Goal: Transaction & Acquisition: Book appointment/travel/reservation

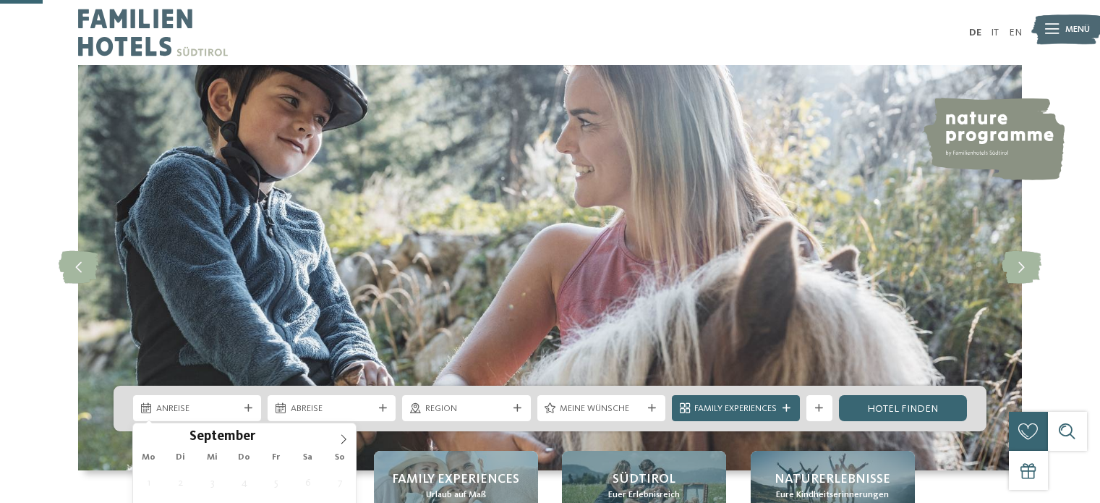
click at [246, 404] on icon at bounding box center [248, 408] width 8 height 8
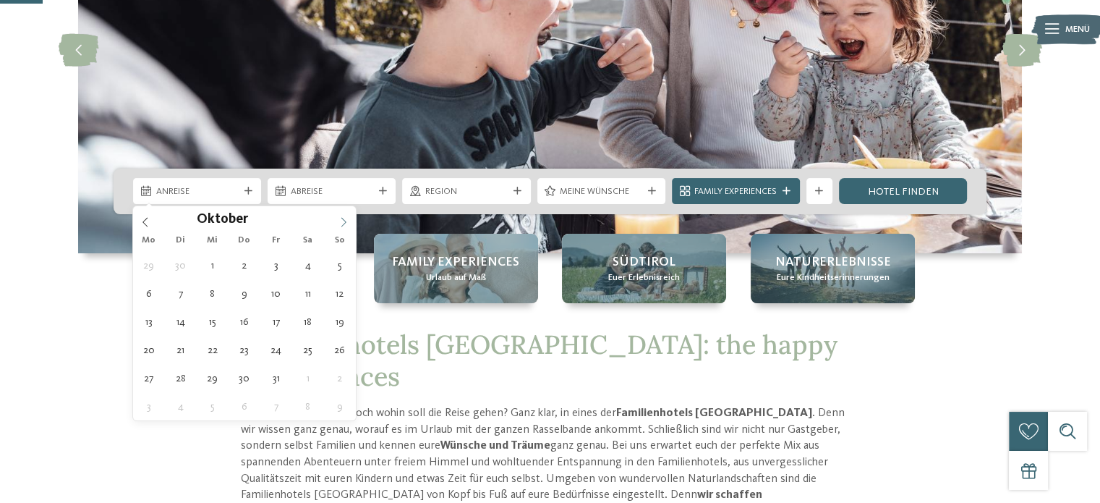
click at [341, 213] on span at bounding box center [343, 218] width 25 height 25
type div "[DATE]"
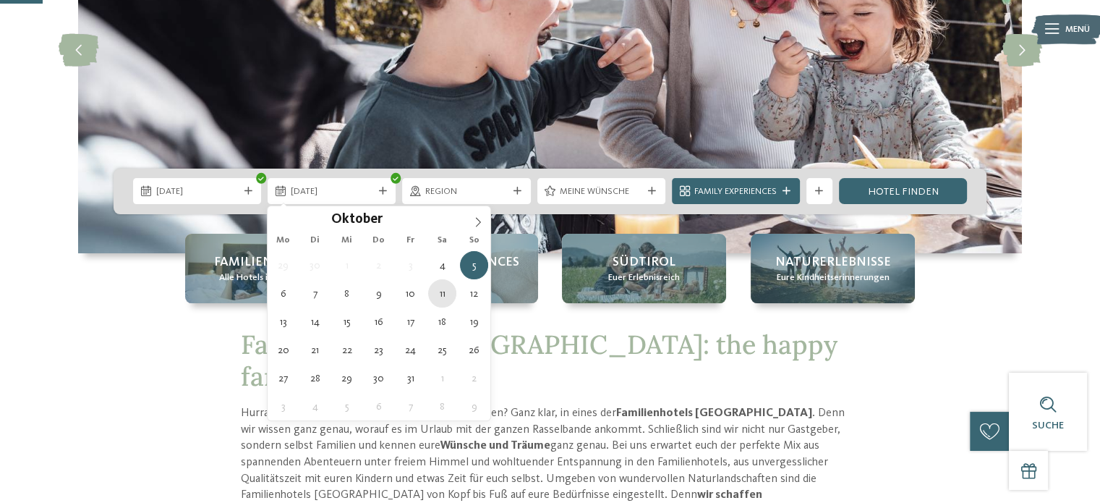
type div "[DATE]"
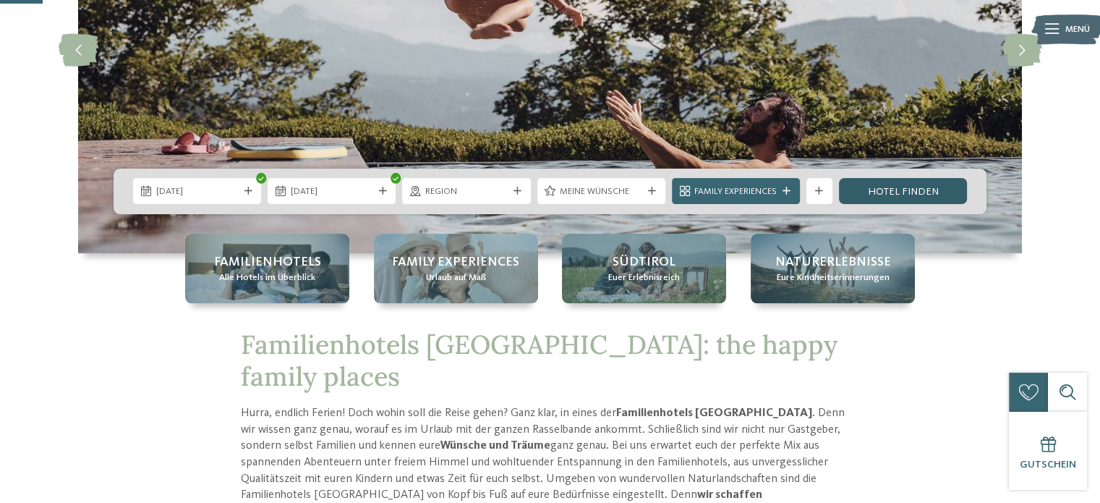
click at [880, 193] on link "Hotel finden" at bounding box center [903, 191] width 128 height 26
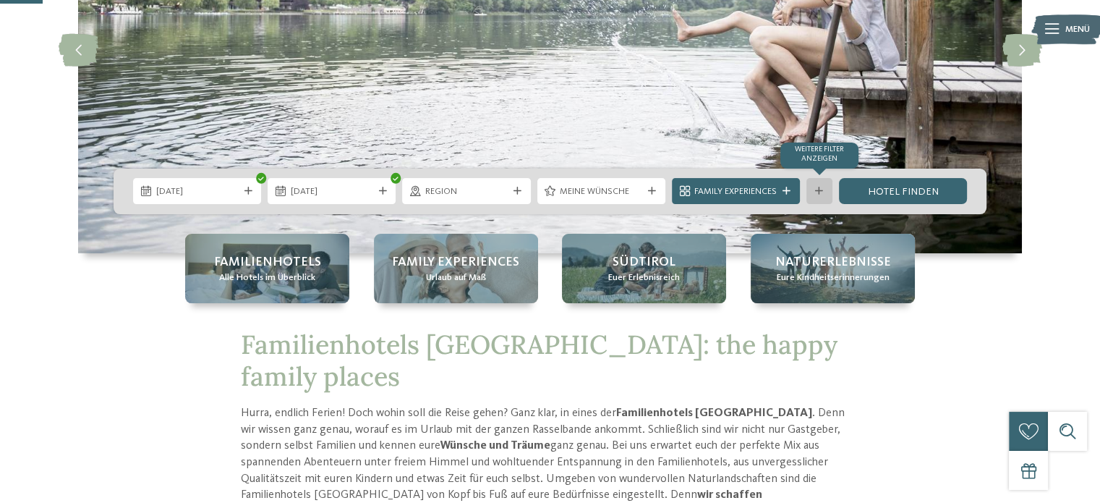
click at [819, 187] on icon at bounding box center [819, 191] width 8 height 8
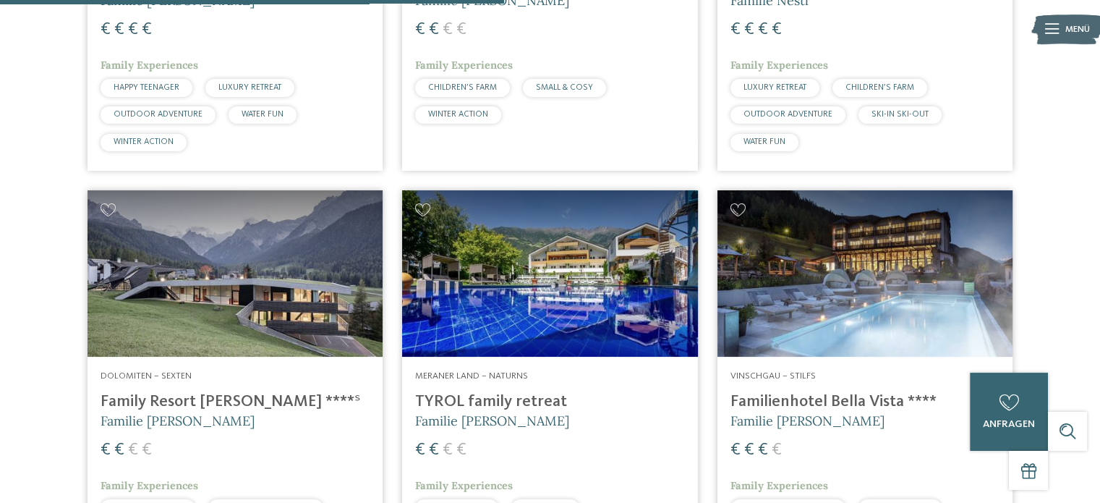
scroll to position [1697, 0]
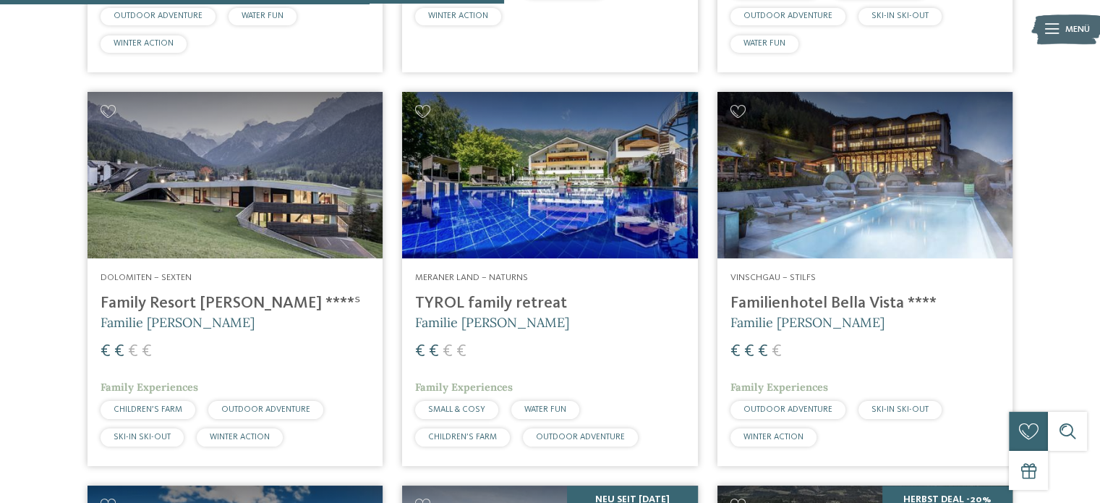
click at [176, 301] on h4 "Family Resort [PERSON_NAME] ****ˢ" at bounding box center [235, 304] width 269 height 20
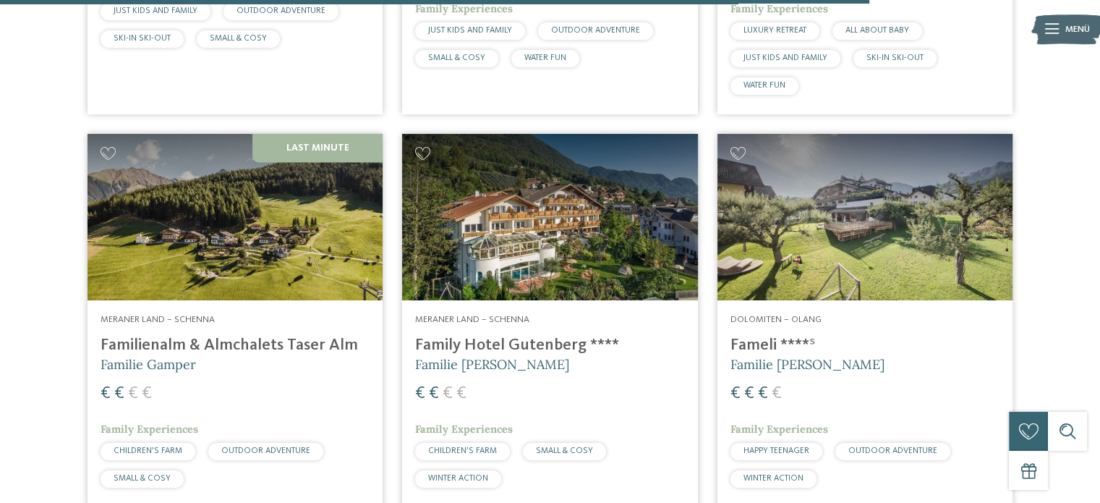
scroll to position [2348, 0]
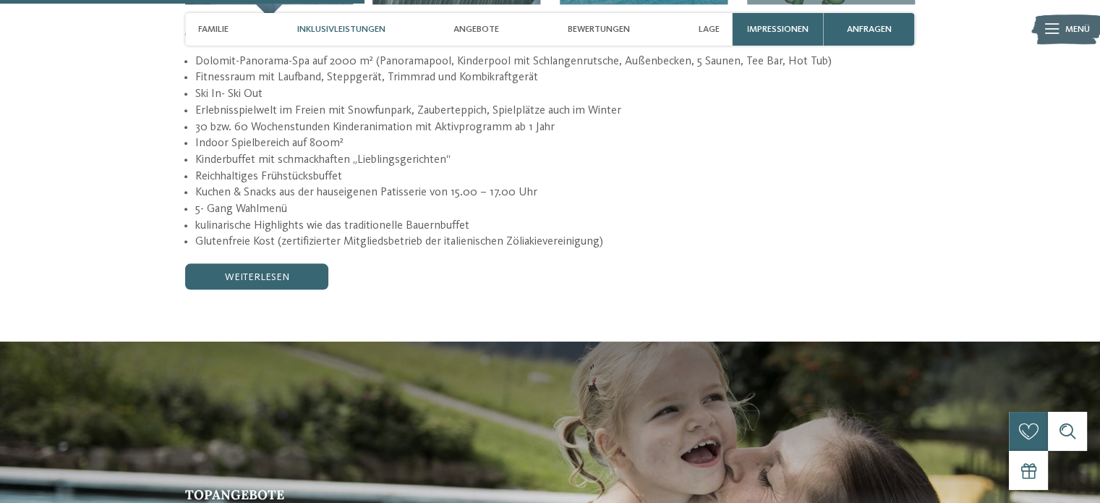
scroll to position [1374, 0]
